Goal: Transaction & Acquisition: Purchase product/service

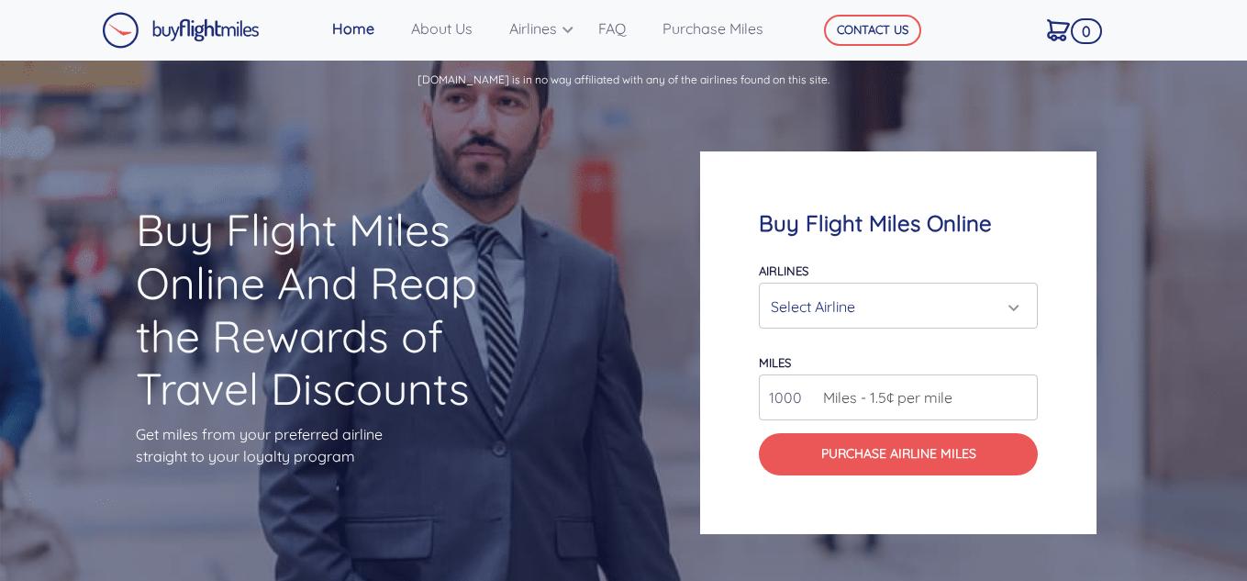
click at [876, 336] on form "Airlines Air Canada Aeroplan Air France/KLM Flying Blue Avianca LifeMiles Briti…" at bounding box center [898, 367] width 279 height 216
click at [876, 314] on div "Select Airline" at bounding box center [893, 306] width 244 height 35
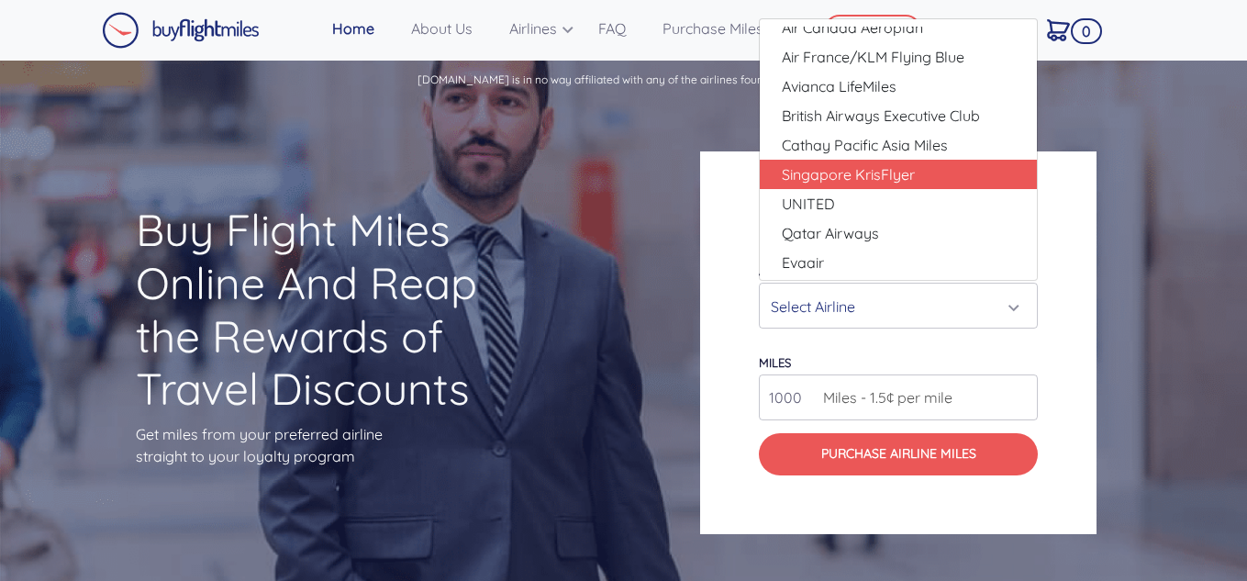
scroll to position [18, 0]
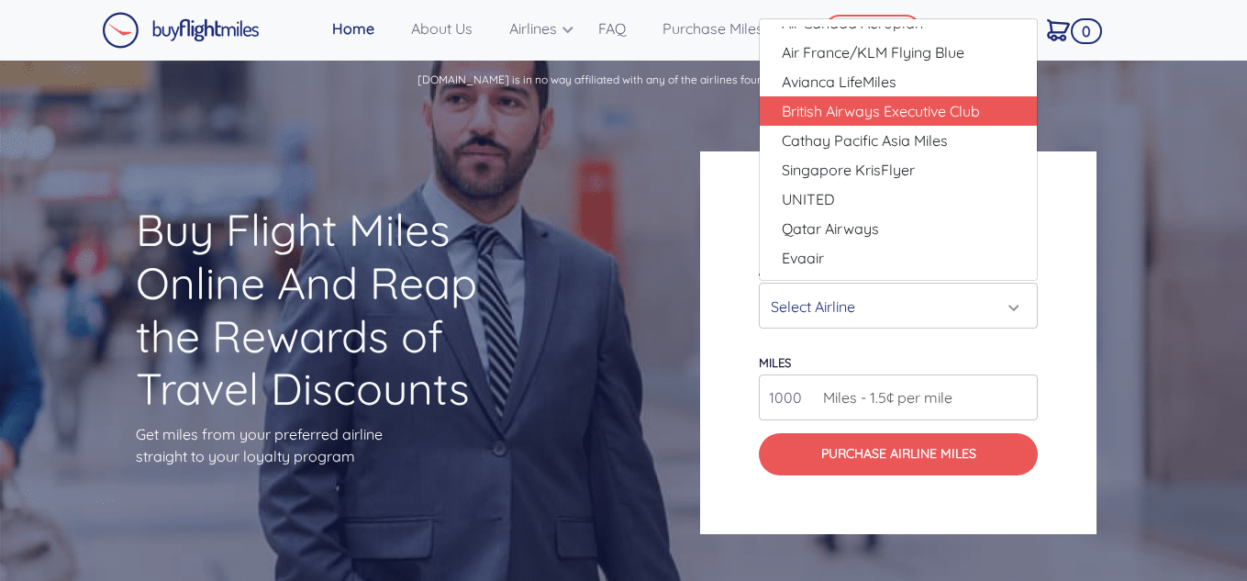
click at [940, 98] on link "British Airways Executive Club" at bounding box center [898, 110] width 277 height 29
select select "British Airways Executive Club"
type input "80000"
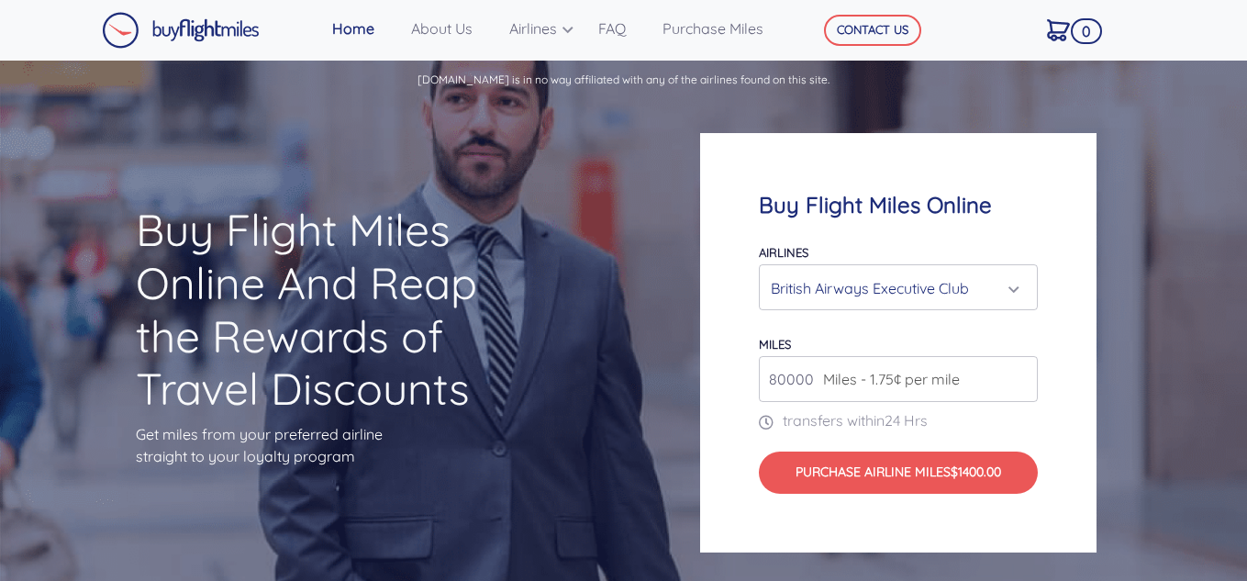
click at [841, 391] on input "80000" at bounding box center [898, 379] width 279 height 46
type input "1"
